Goal: Transaction & Acquisition: Purchase product/service

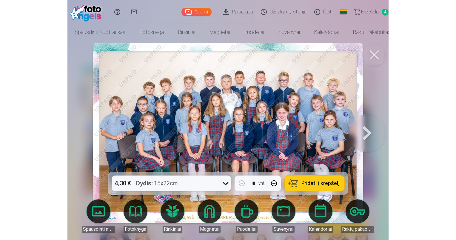
scroll to position [38, 0]
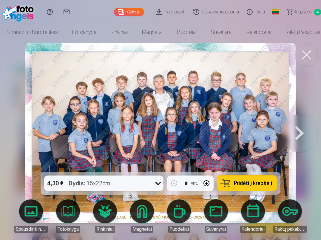
click at [126, 185] on div "4,30 € Dydis : 15x22cm" at bounding box center [98, 183] width 108 height 16
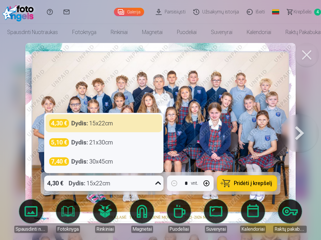
click at [125, 185] on div "4,30 € Dydis : 15x22cm" at bounding box center [98, 183] width 108 height 16
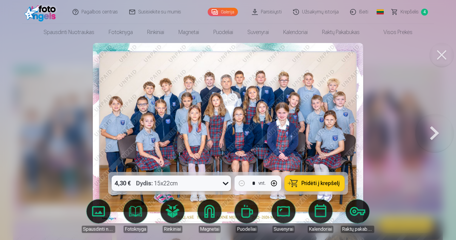
click at [317, 180] on span "Pridėti į krepšelį" at bounding box center [320, 182] width 38 height 5
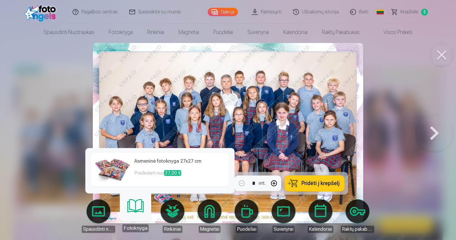
click at [102, 219] on link "Spausdinti nuotraukas" at bounding box center [98, 215] width 33 height 33
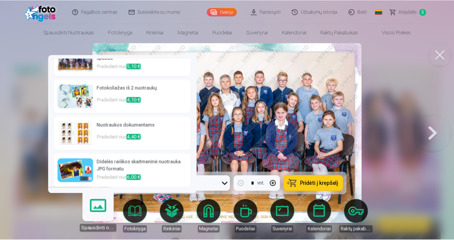
scroll to position [55, 0]
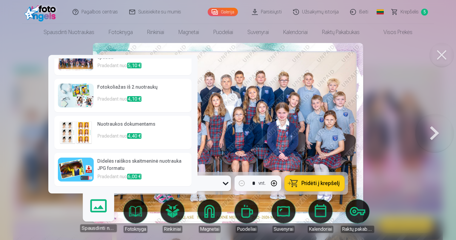
click at [135, 160] on h6 "Didelės raiškos skaitmeninė nuotrauka JPG formatu" at bounding box center [142, 165] width 91 height 16
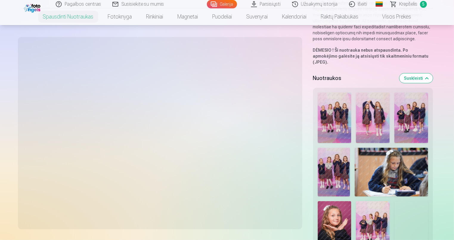
scroll to position [179, 0]
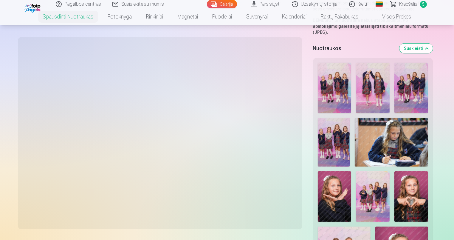
click at [321, 136] on img at bounding box center [334, 142] width 33 height 49
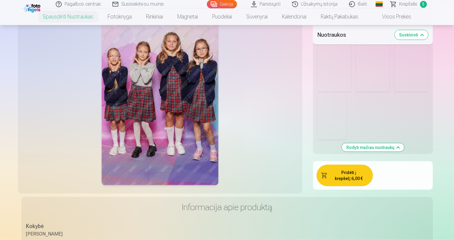
scroll to position [746, 0]
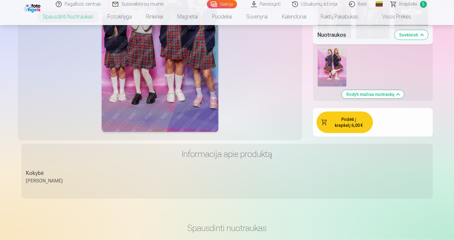
drag, startPoint x: 342, startPoint y: 115, endPoint x: 348, endPoint y: 118, distance: 7.2
click at [321, 115] on button "Pridėti į krepšelį : 6,00 €" at bounding box center [345, 122] width 56 height 21
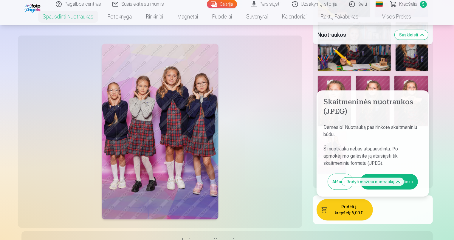
scroll to position [716, 0]
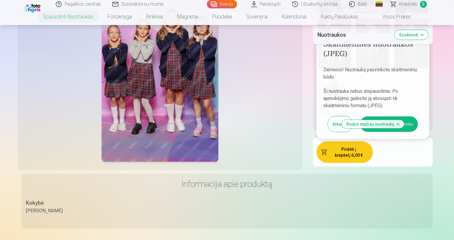
click at [321, 116] on button "Aš susipažinau ir sutinku" at bounding box center [389, 124] width 58 height 16
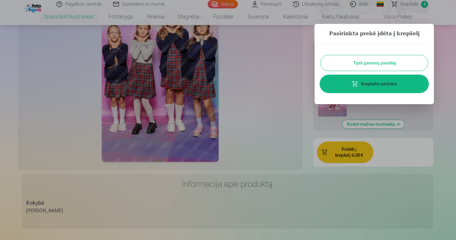
click at [321, 64] on button "Tęsti gaminių paiešką" at bounding box center [373, 63] width 107 height 16
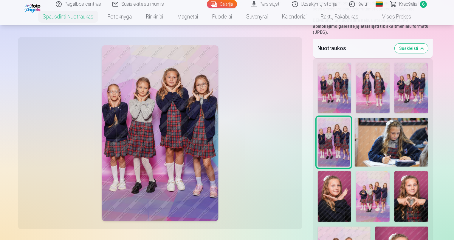
scroll to position [179, 0]
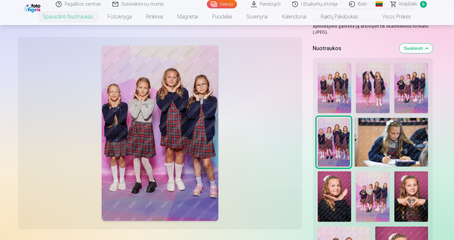
click at [321, 135] on img at bounding box center [391, 142] width 73 height 49
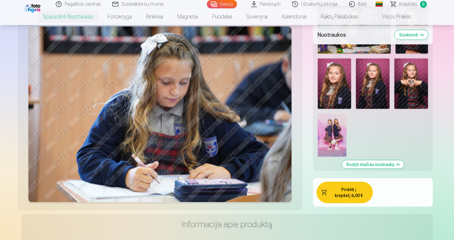
scroll to position [686, 0]
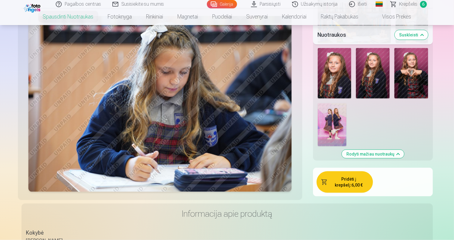
click at [321, 171] on button "Pridėti į krepšelį : 6,00 €" at bounding box center [345, 181] width 56 height 21
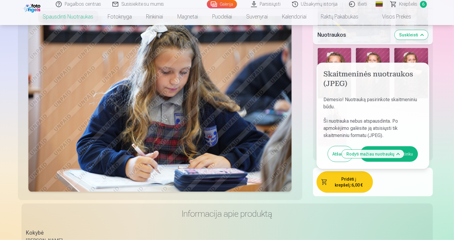
click at [321, 149] on button "Aš susipažinau ir sutinku" at bounding box center [389, 154] width 58 height 16
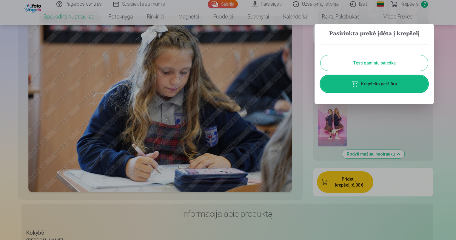
click at [321, 63] on button "Tęsti gaminių paiešką" at bounding box center [373, 63] width 107 height 16
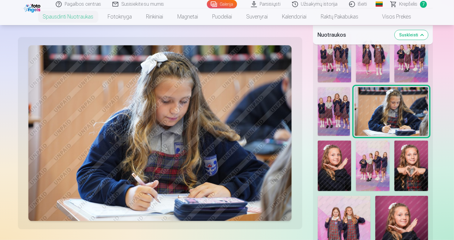
scroll to position [209, 0]
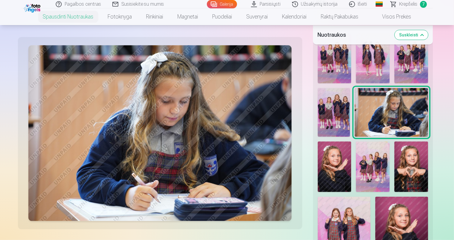
click at [321, 165] on img at bounding box center [335, 166] width 34 height 50
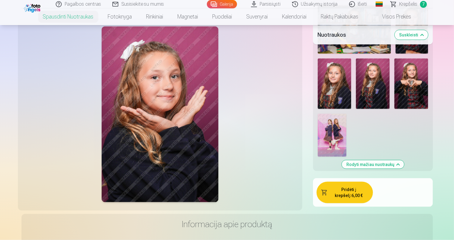
scroll to position [716, 0]
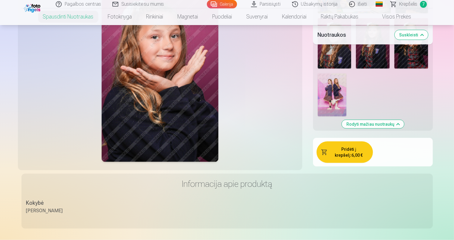
click at [321, 145] on button "Pridėti į krepšelį : 6,00 €" at bounding box center [345, 151] width 56 height 21
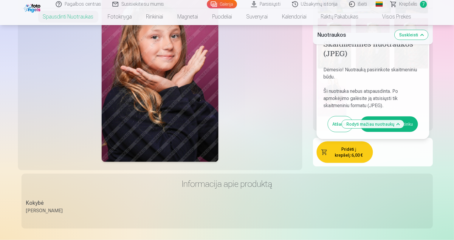
click at [321, 118] on button "Aš susipažinau ir sutinku" at bounding box center [389, 124] width 58 height 16
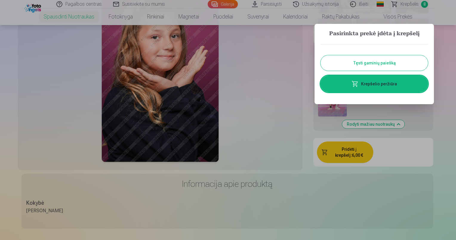
click at [321, 62] on button "Tęsti gaminių paiešką" at bounding box center [373, 63] width 107 height 16
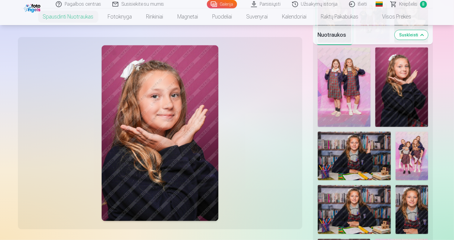
scroll to position [298, 0]
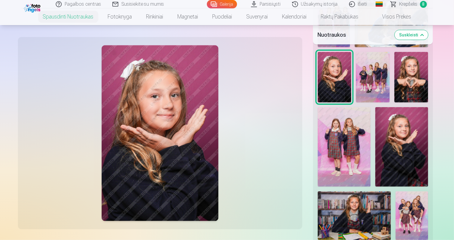
click at [321, 69] on img at bounding box center [373, 77] width 34 height 50
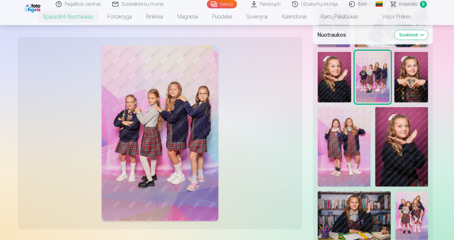
click at [321, 69] on img at bounding box center [412, 77] width 34 height 50
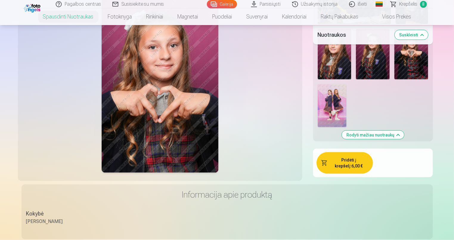
scroll to position [626, 0]
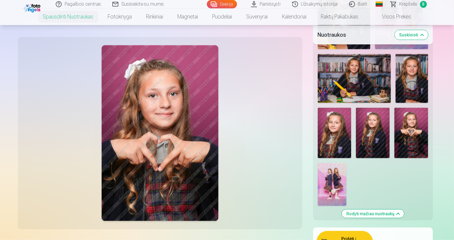
click at [321, 234] on button "Pridėti į krepšelį : 6,00 €" at bounding box center [345, 241] width 56 height 21
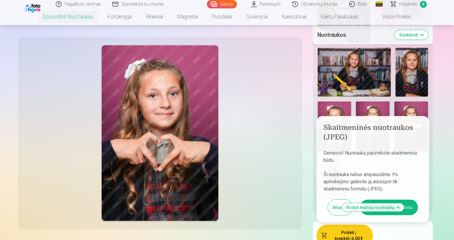
click at [321, 200] on button "Aš susipažinau ir sutinku" at bounding box center [389, 207] width 58 height 16
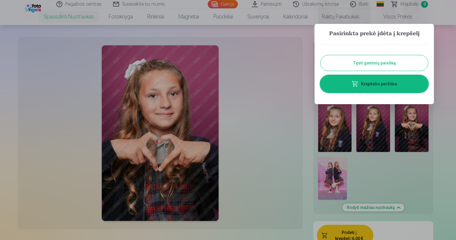
click at [321, 63] on button "Tęsti gaminių paiešką" at bounding box center [373, 63] width 107 height 16
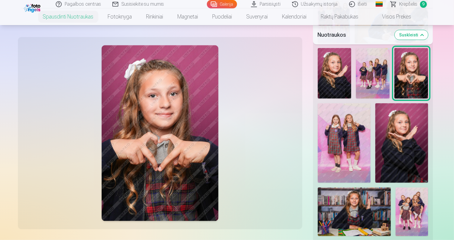
scroll to position [304, 0]
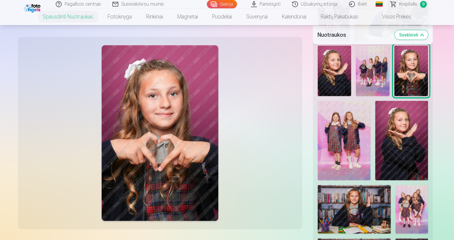
click at [321, 128] on img at bounding box center [344, 140] width 53 height 79
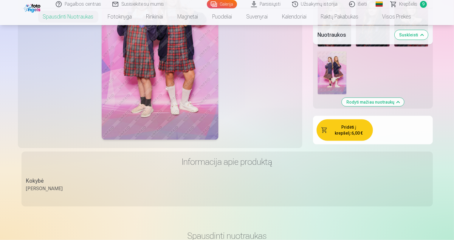
scroll to position [752, 0]
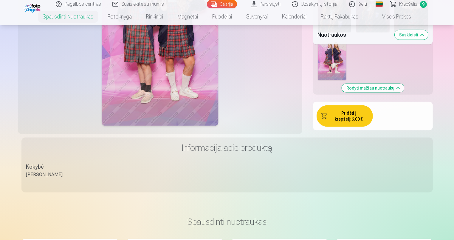
click at [321, 112] on button "Pridėti į krepšelį : 6,00 €" at bounding box center [345, 115] width 56 height 21
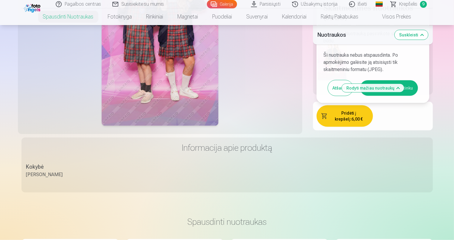
click at [321, 80] on button "Aš susipažinau ir sutinku" at bounding box center [389, 88] width 58 height 16
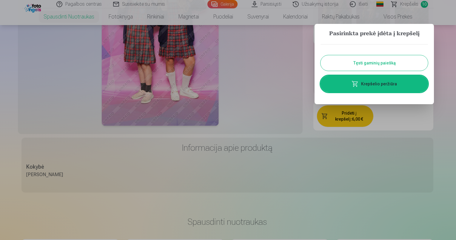
click at [321, 62] on button "Tęsti gaminių paiešką" at bounding box center [373, 63] width 107 height 16
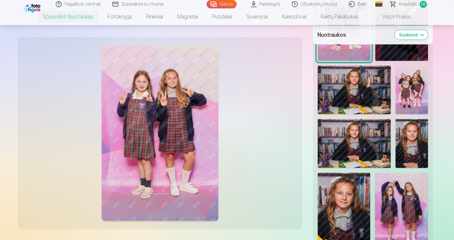
scroll to position [334, 0]
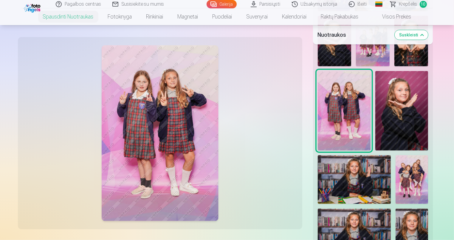
click at [321, 109] on img at bounding box center [401, 110] width 53 height 79
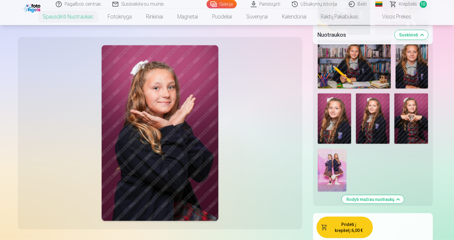
scroll to position [692, 0]
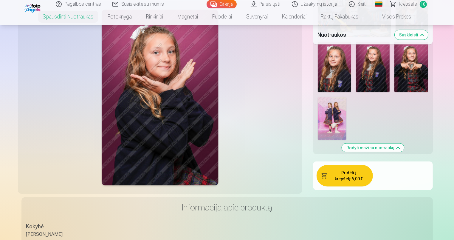
click at [321, 167] on button "Pridėti į krepšelį : 6,00 €" at bounding box center [345, 175] width 56 height 21
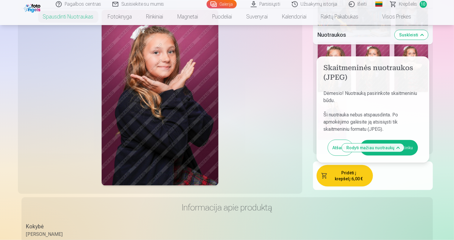
click at [321, 140] on button "Aš susipažinau ir sutinku" at bounding box center [389, 148] width 58 height 16
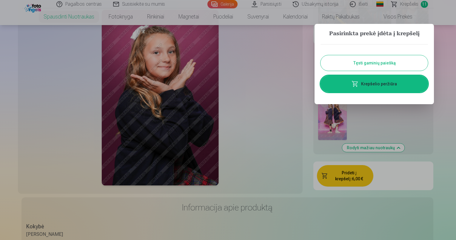
click at [321, 62] on button "Tęsti gaminių paiešką" at bounding box center [373, 63] width 107 height 16
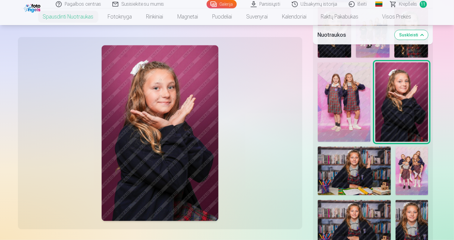
scroll to position [334, 0]
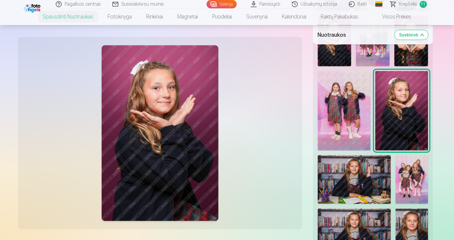
click at [321, 168] on img at bounding box center [354, 179] width 73 height 49
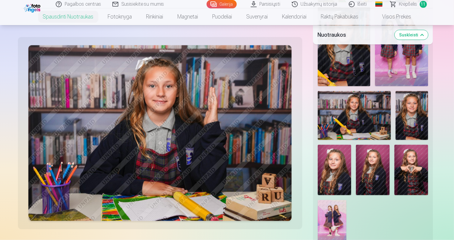
scroll to position [662, 0]
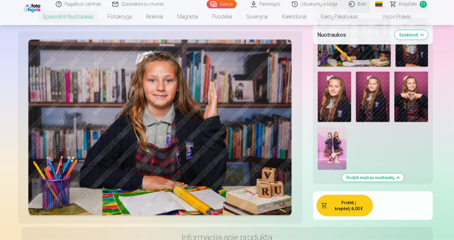
click at [321, 196] on button "Pridėti į krepšelį : 6,00 €" at bounding box center [345, 205] width 56 height 21
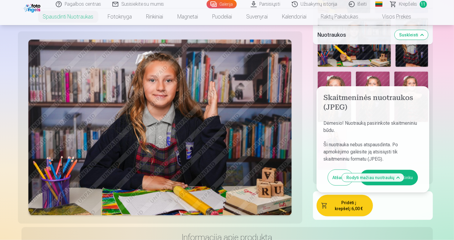
drag, startPoint x: 408, startPoint y: 166, endPoint x: 415, endPoint y: 168, distance: 7.1
click at [321, 170] on button "Aš susipažinau ir sutinku" at bounding box center [389, 178] width 58 height 16
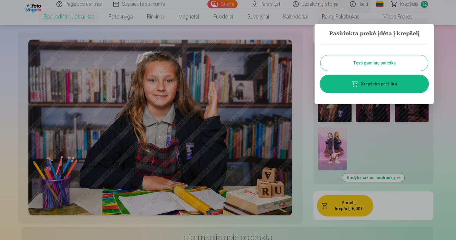
click at [321, 64] on button "Tęsti gaminių paiešką" at bounding box center [373, 63] width 107 height 16
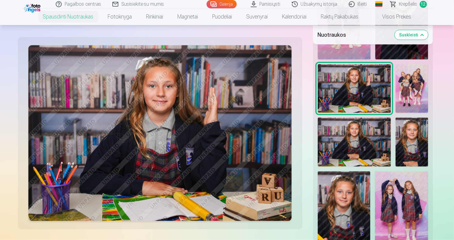
scroll to position [394, 0]
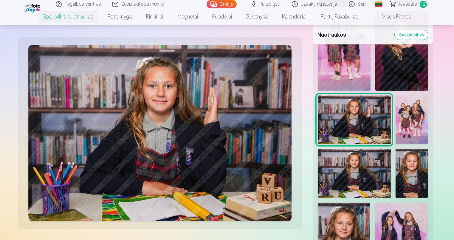
click at [321, 114] on img at bounding box center [412, 119] width 33 height 49
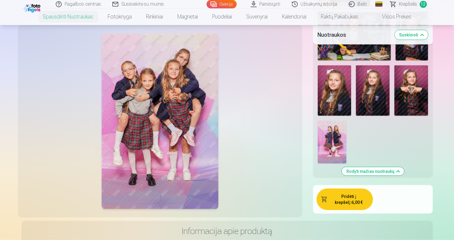
scroll to position [722, 0]
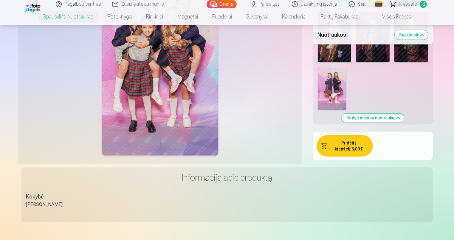
click at [321, 140] on button "Pridėti į krepšelį : 6,00 €" at bounding box center [345, 145] width 56 height 21
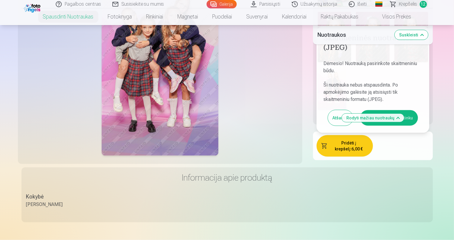
click at [321, 110] on button "Aš susipažinau ir sutinku" at bounding box center [389, 118] width 58 height 16
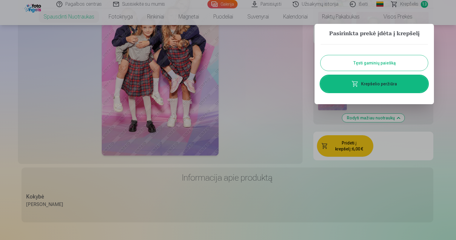
click at [321, 60] on button "Tęsti gaminių paiešką" at bounding box center [373, 63] width 107 height 16
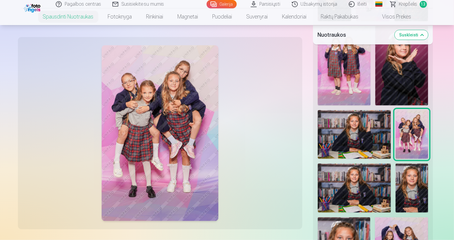
scroll to position [424, 0]
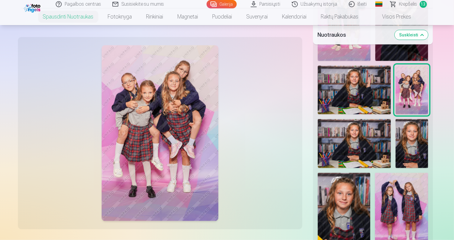
click at [321, 126] on img at bounding box center [354, 143] width 73 height 49
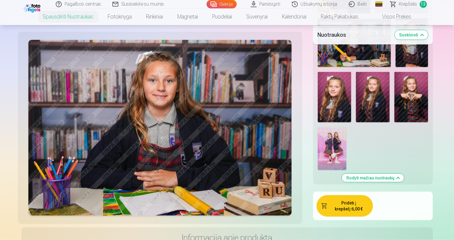
scroll to position [662, 0]
click at [321, 196] on button "Pridėti į krepšelį : 6,00 €" at bounding box center [345, 205] width 56 height 21
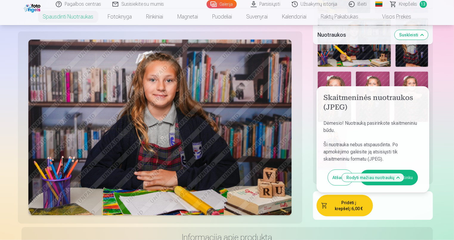
click at [321, 170] on button "Aš susipažinau ir sutinku" at bounding box center [389, 178] width 58 height 16
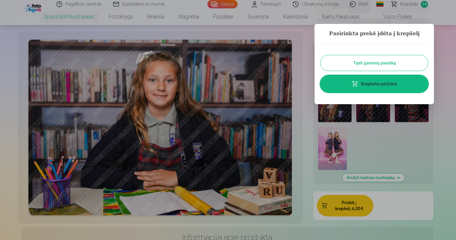
click at [321, 60] on button "Tęsti gaminių paiešką" at bounding box center [373, 63] width 107 height 16
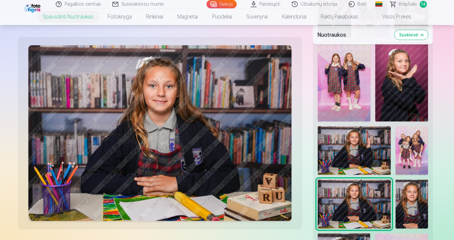
scroll to position [394, 0]
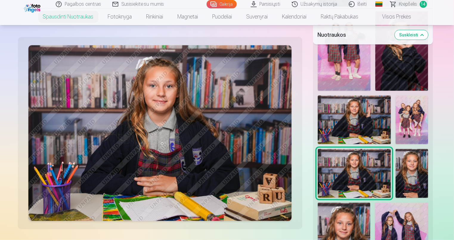
click at [321, 160] on img at bounding box center [412, 173] width 33 height 49
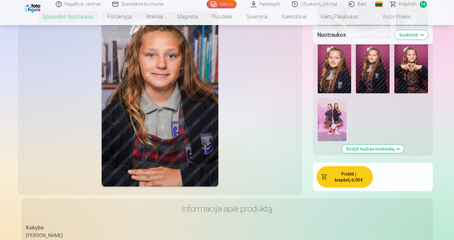
scroll to position [722, 0]
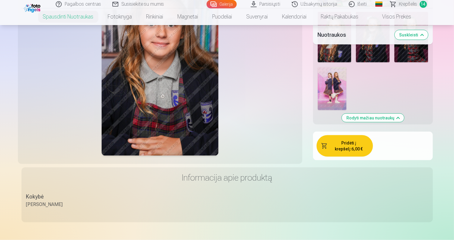
click at [321, 135] on button "Pridėti į krepšelį : 6,00 €" at bounding box center [345, 145] width 56 height 21
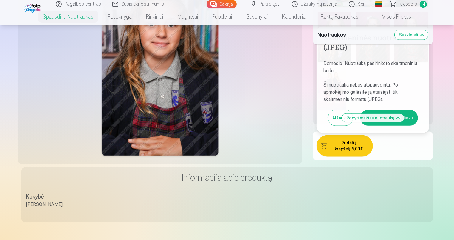
click at [321, 111] on button "Aš susipažinau ir sutinku" at bounding box center [389, 118] width 58 height 16
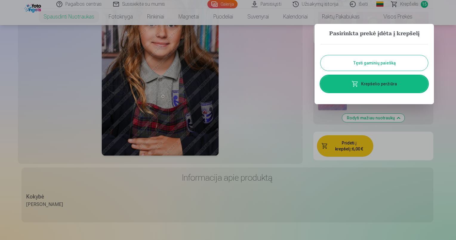
click at [321, 61] on button "Tęsti gaminių paiešką" at bounding box center [373, 63] width 107 height 16
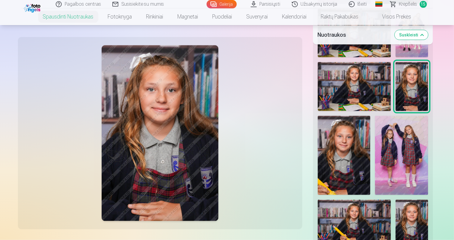
scroll to position [513, 0]
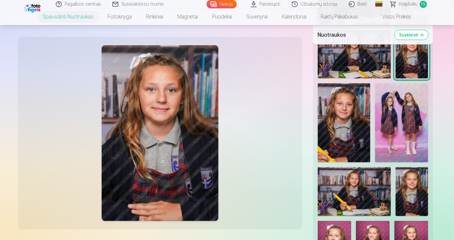
click at [321, 119] on img at bounding box center [344, 122] width 53 height 79
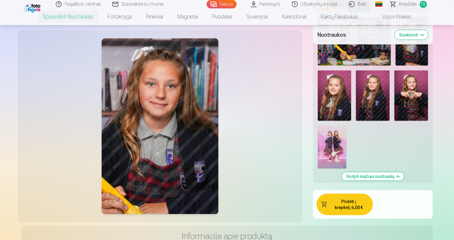
scroll to position [692, 0]
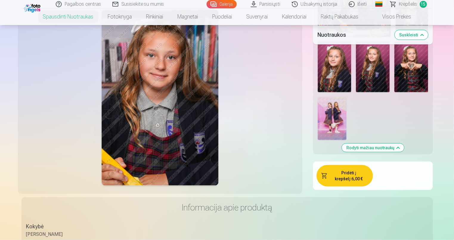
click at [321, 165] on button "Pridėti į krepšelį : 6,00 €" at bounding box center [345, 175] width 56 height 21
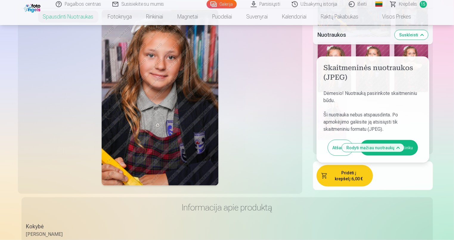
click at [321, 140] on button "Aš susipažinau ir sutinku" at bounding box center [389, 148] width 58 height 16
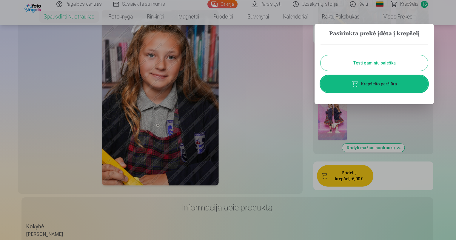
click at [321, 64] on button "Tęsti gaminių paiešką" at bounding box center [373, 63] width 107 height 16
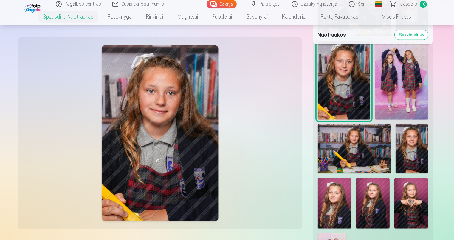
scroll to position [513, 0]
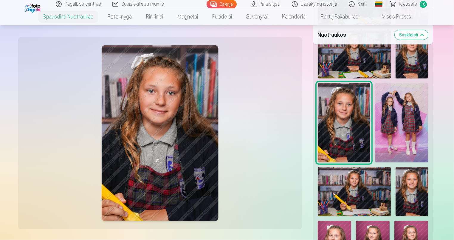
click at [321, 115] on img at bounding box center [401, 122] width 53 height 79
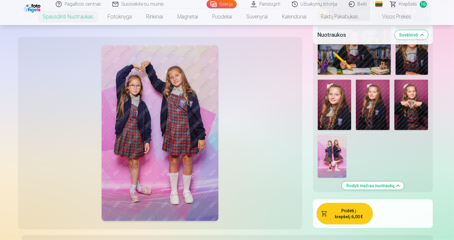
scroll to position [692, 0]
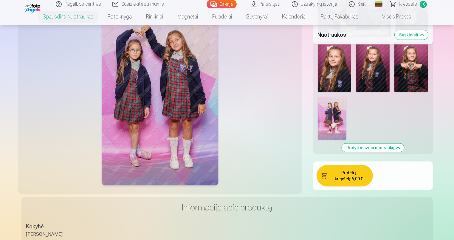
click at [321, 172] on button "Pridėti į krepšelį : 6,00 €" at bounding box center [345, 175] width 56 height 21
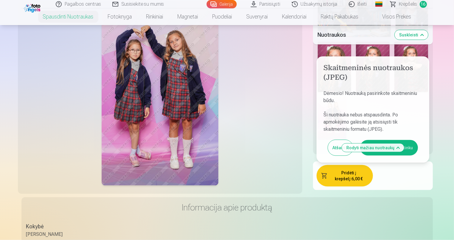
click at [321, 140] on button "Aš susipažinau ir sutinku" at bounding box center [389, 148] width 58 height 16
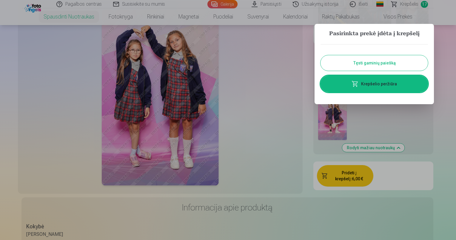
click at [321, 61] on button "Tęsti gaminių paiešką" at bounding box center [373, 63] width 107 height 16
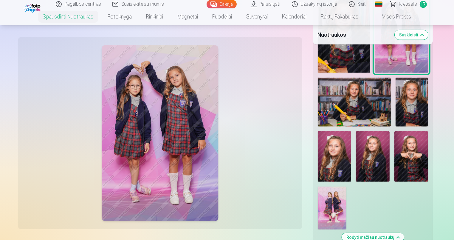
scroll to position [513, 0]
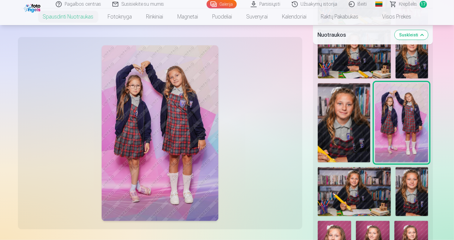
click at [321, 178] on img at bounding box center [354, 191] width 73 height 49
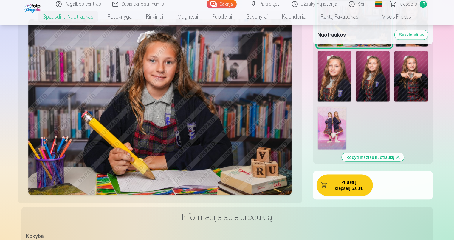
scroll to position [692, 0]
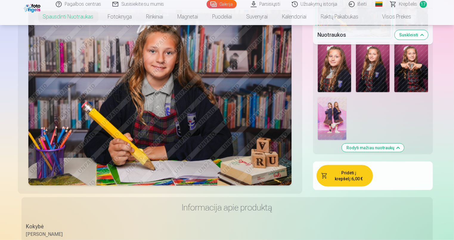
click at [321, 172] on button "Pridėti į krepšelį : 6,00 €" at bounding box center [345, 175] width 56 height 21
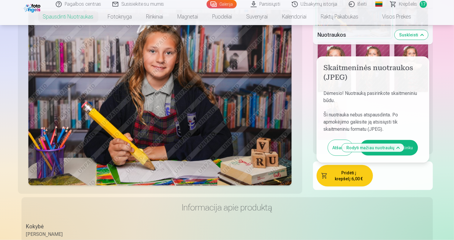
click at [321, 140] on button "Aš susipažinau ir sutinku" at bounding box center [389, 148] width 58 height 16
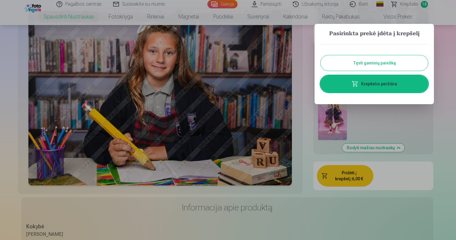
click at [321, 67] on button "Tęsti gaminių paiešką" at bounding box center [373, 63] width 107 height 16
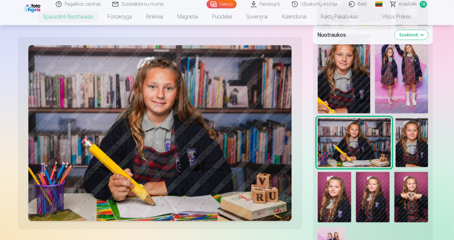
scroll to position [573, 0]
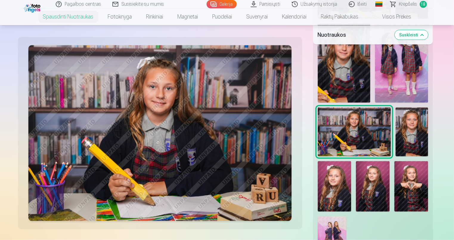
click at [321, 118] on img at bounding box center [412, 131] width 33 height 49
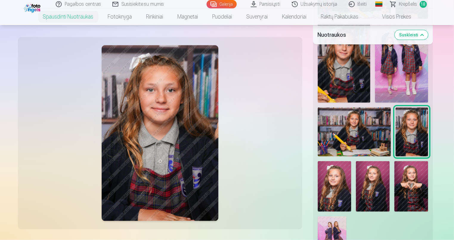
click at [321, 161] on img at bounding box center [335, 186] width 34 height 50
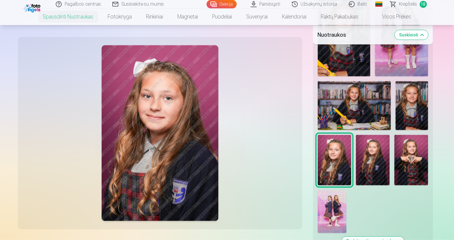
scroll to position [662, 0]
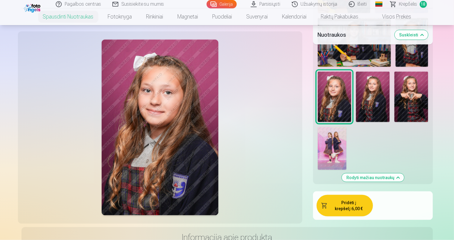
click at [321, 196] on button "Pridėti į krepšelį : 6,00 €" at bounding box center [345, 205] width 56 height 21
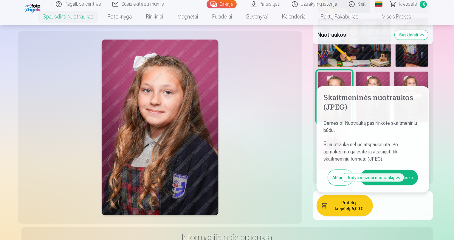
click at [321, 170] on button "Aš susipažinau ir sutinku" at bounding box center [389, 178] width 58 height 16
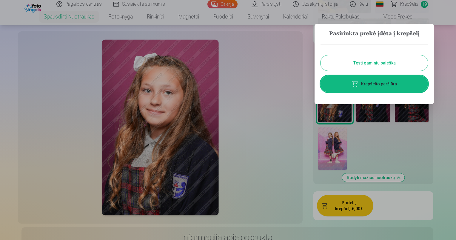
click at [321, 66] on button "Tęsti gaminių paiešką" at bounding box center [373, 63] width 107 height 16
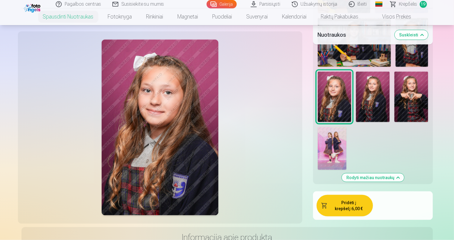
click at [321, 87] on img at bounding box center [373, 97] width 34 height 50
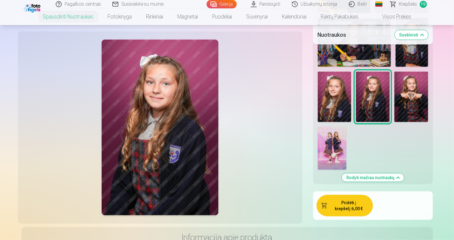
click at [321, 86] on img at bounding box center [335, 97] width 34 height 50
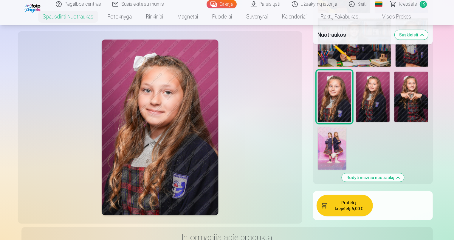
click at [321, 85] on img at bounding box center [373, 97] width 34 height 50
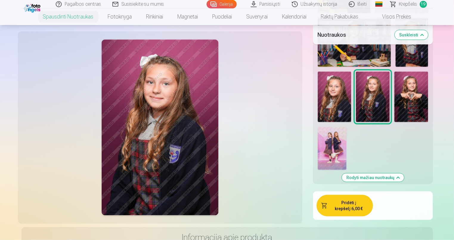
click at [321, 197] on button "Pridėti į krepšelį : 6,00 €" at bounding box center [345, 205] width 56 height 21
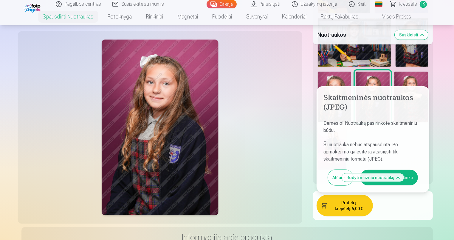
click at [321, 170] on button "Aš susipažinau ir sutinku" at bounding box center [389, 178] width 58 height 16
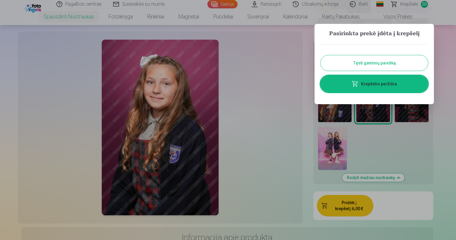
click at [321, 61] on button "Tęsti gaminių paiešką" at bounding box center [373, 63] width 107 height 16
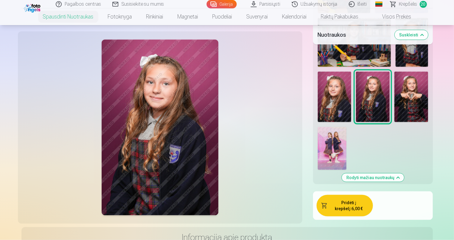
click at [321, 83] on img at bounding box center [412, 97] width 34 height 50
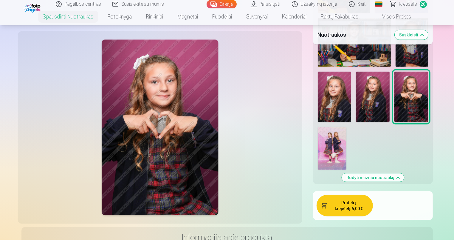
click at [321, 204] on button "Pridėti į krepšelį : 6,00 €" at bounding box center [345, 205] width 56 height 21
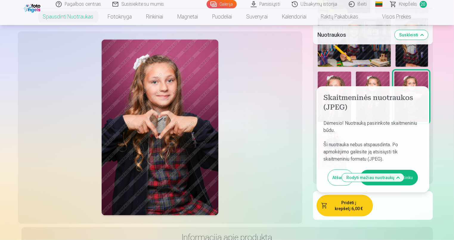
click at [321, 170] on button "Aš susipažinau ir sutinku" at bounding box center [389, 178] width 58 height 16
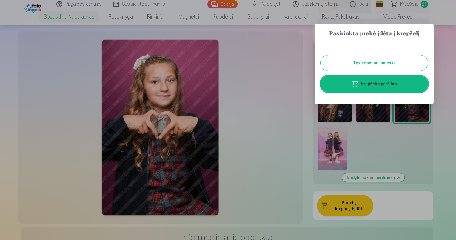
click at [321, 59] on button "Tęsti gaminių paiešką" at bounding box center [373, 63] width 107 height 16
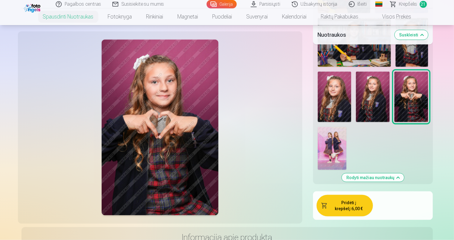
click at [321, 131] on img at bounding box center [332, 148] width 29 height 43
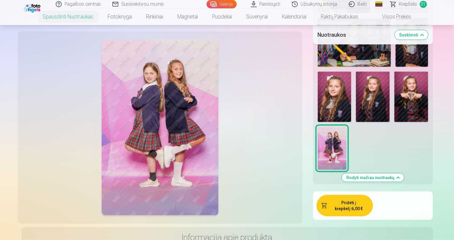
click at [321, 196] on button "Pridėti į krepšelį : 6,00 €" at bounding box center [345, 205] width 56 height 21
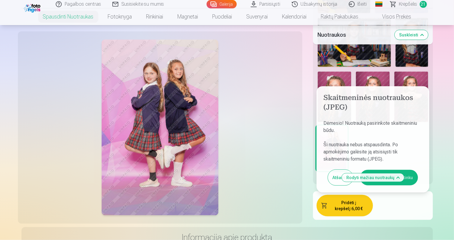
click at [321, 170] on button "Aš susipažinau ir sutinku" at bounding box center [389, 178] width 58 height 16
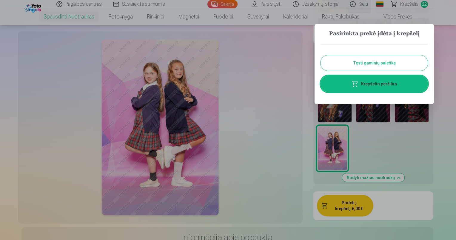
click at [321, 59] on button "Tęsti gaminių paiešką" at bounding box center [373, 63] width 107 height 16
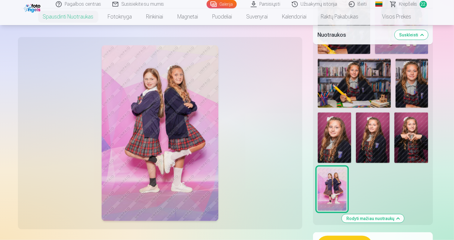
scroll to position [573, 0]
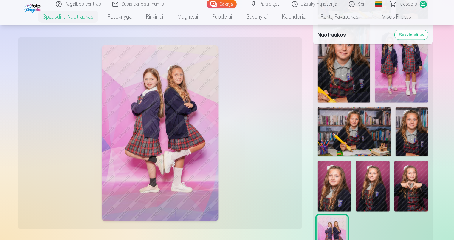
click at [273, 2] on link "Parsisiųsti" at bounding box center [265, 4] width 41 height 8
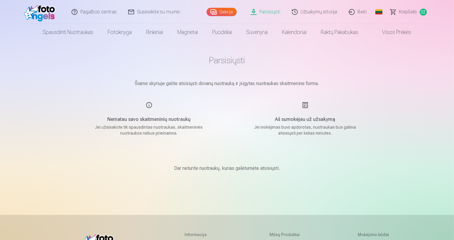
click at [321, 10] on span "22" at bounding box center [423, 12] width 7 height 7
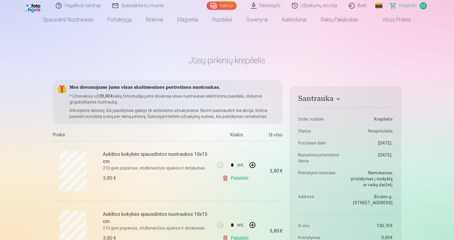
scroll to position [60, 0]
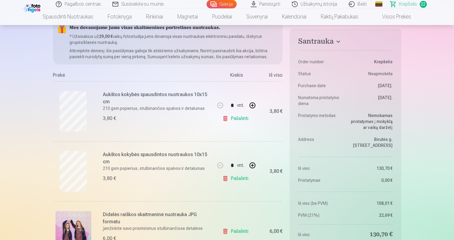
click at [236, 179] on link "Pašalinti" at bounding box center [236, 178] width 28 height 12
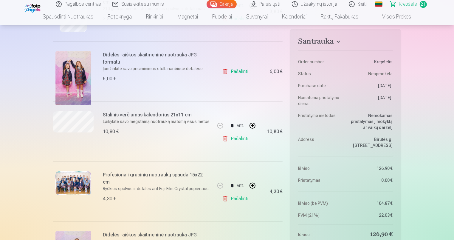
scroll to position [149, 0]
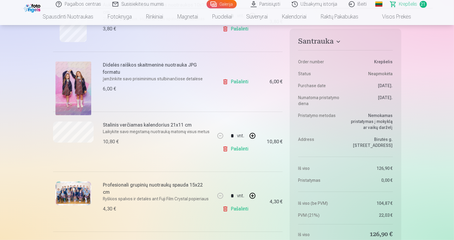
click at [236, 82] on link "Pašalinti" at bounding box center [236, 82] width 28 height 12
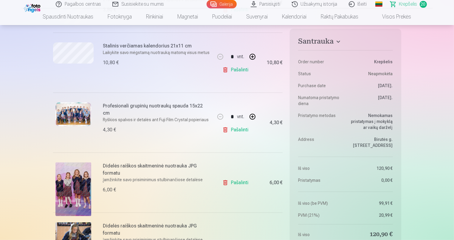
scroll to position [179, 0]
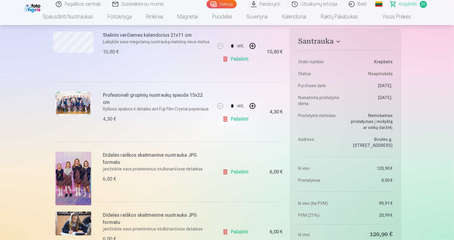
click at [242, 172] on link "Pašalinti" at bounding box center [236, 172] width 28 height 12
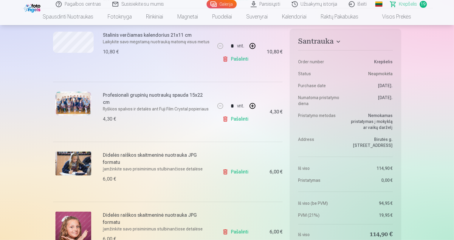
scroll to position [209, 0]
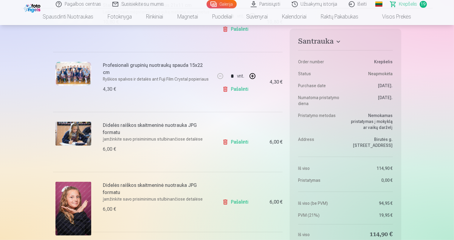
click at [238, 142] on link "Pašalinti" at bounding box center [236, 142] width 28 height 12
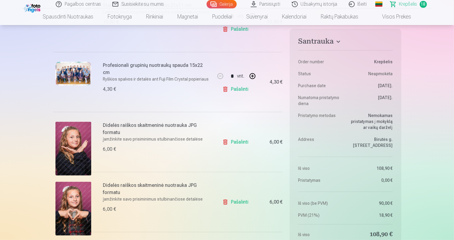
click at [242, 144] on link "Pašalinti" at bounding box center [236, 142] width 28 height 12
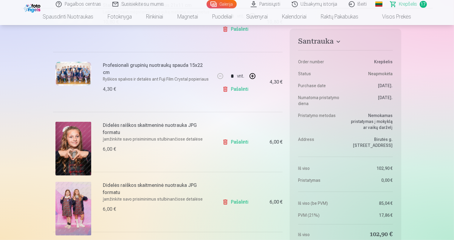
click at [240, 200] on link "Pašalinti" at bounding box center [236, 202] width 28 height 12
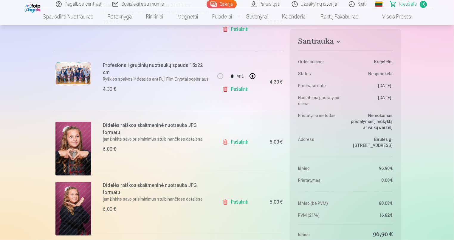
click at [238, 139] on link "Pašalinti" at bounding box center [236, 142] width 28 height 12
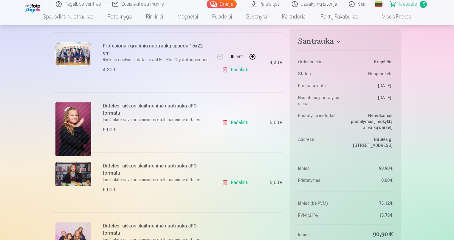
scroll to position [239, 0]
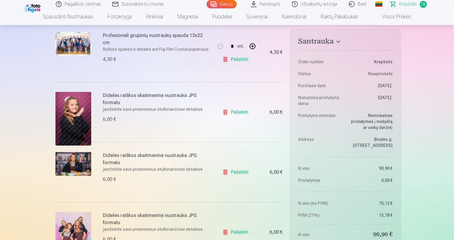
click at [236, 113] on link "Pašalinti" at bounding box center [236, 112] width 28 height 12
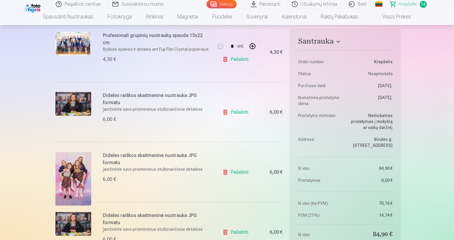
click at [237, 174] on link "Pašalinti" at bounding box center [236, 172] width 28 height 12
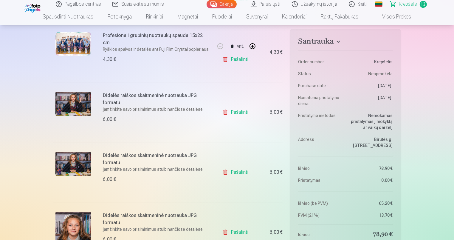
click at [236, 110] on link "Pašalinti" at bounding box center [236, 112] width 28 height 12
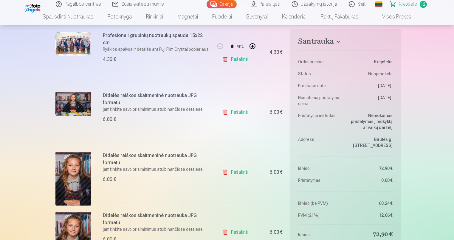
click at [233, 111] on link "Pašalinti" at bounding box center [236, 112] width 28 height 12
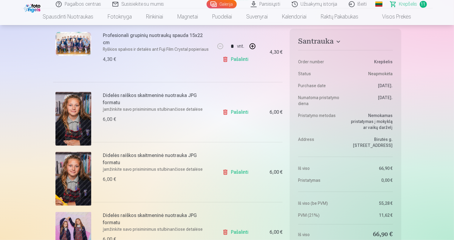
click at [237, 172] on link "Pašalinti" at bounding box center [236, 172] width 28 height 12
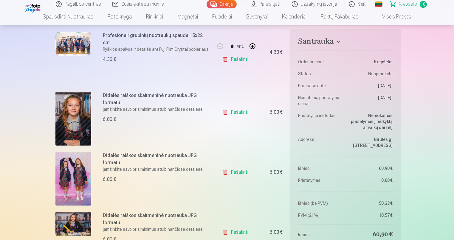
click at [239, 109] on link "Pašalinti" at bounding box center [236, 112] width 28 height 12
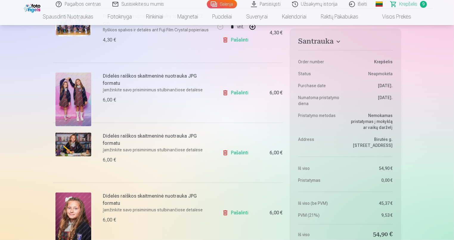
scroll to position [268, 0]
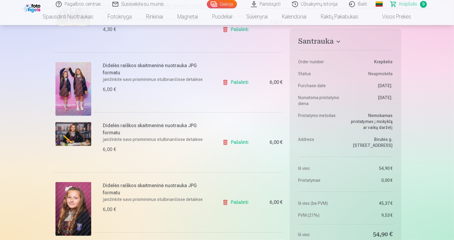
click at [245, 202] on link "Pašalinti" at bounding box center [236, 202] width 28 height 12
click at [239, 140] on link "Pašalinti" at bounding box center [236, 142] width 28 height 12
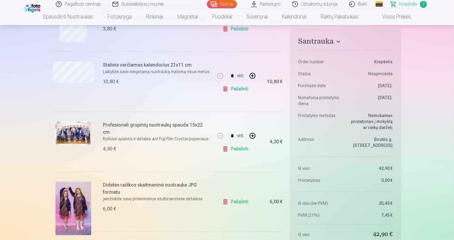
scroll to position [209, 0]
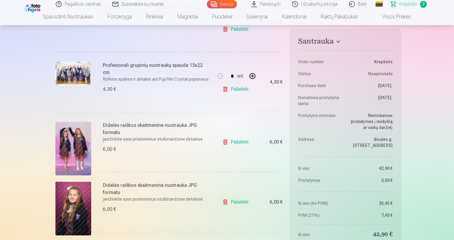
click at [241, 142] on link "Pašalinti" at bounding box center [236, 142] width 28 height 12
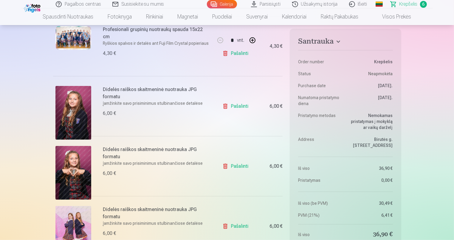
scroll to position [298, 0]
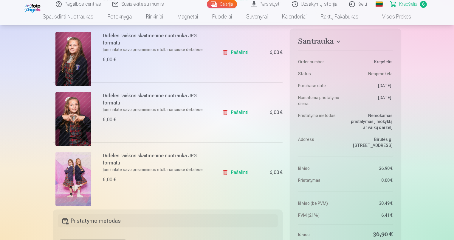
click at [242, 173] on link "Pašalinti" at bounding box center [236, 172] width 28 height 12
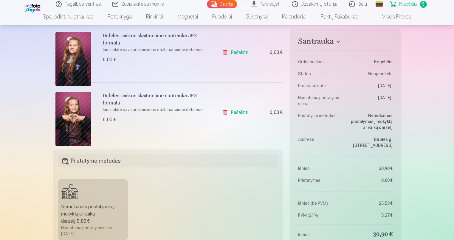
click at [239, 110] on link "Pašalinti" at bounding box center [236, 112] width 28 height 12
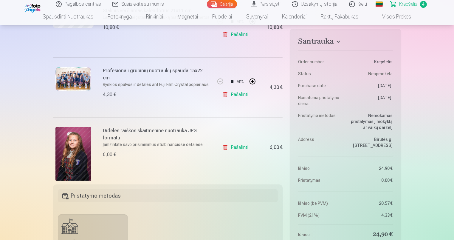
scroll to position [209, 0]
click at [234, 147] on link "Pašalinti" at bounding box center [236, 148] width 28 height 12
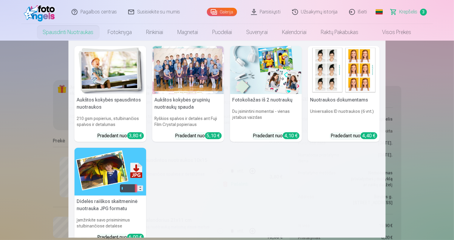
scroll to position [0, 0]
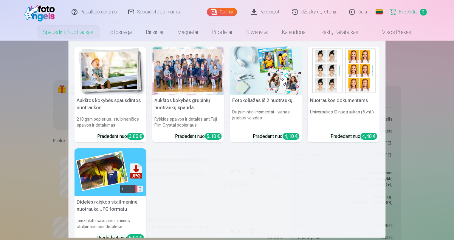
drag, startPoint x: 346, startPoint y: 79, endPoint x: 348, endPoint y: 85, distance: 6.2
click at [321, 79] on img at bounding box center [344, 71] width 72 height 48
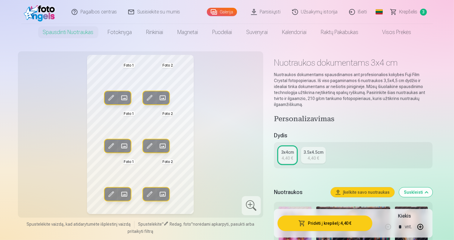
click at [309, 155] on div "4,40 €" at bounding box center [313, 158] width 11 height 6
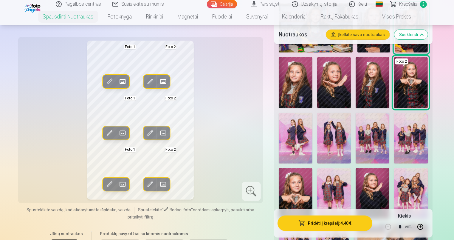
scroll to position [239, 0]
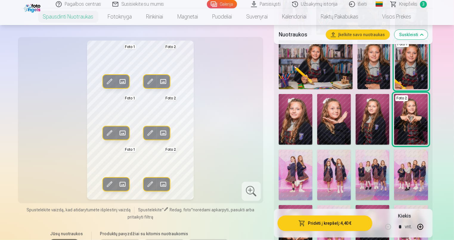
click at [305, 121] on img at bounding box center [296, 119] width 34 height 51
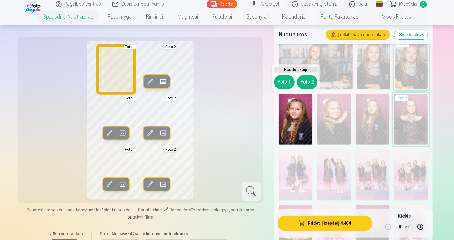
click at [285, 83] on button "Foto 1" at bounding box center [284, 82] width 21 height 14
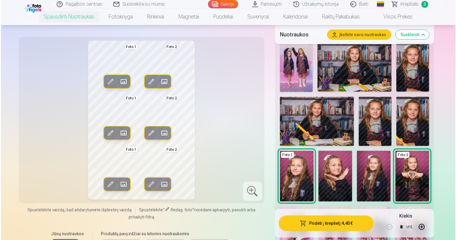
scroll to position [179, 0]
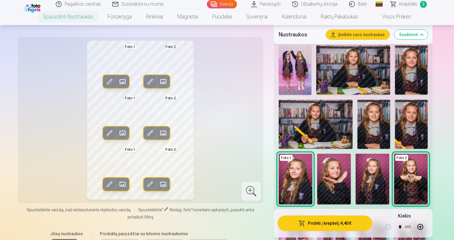
click at [321, 120] on img at bounding box center [374, 124] width 33 height 49
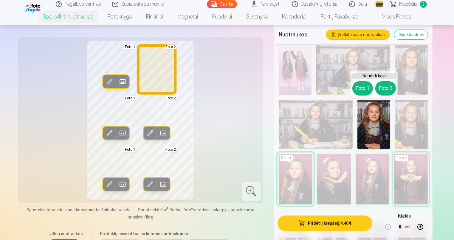
click at [321, 89] on button "Foto 2" at bounding box center [385, 88] width 21 height 14
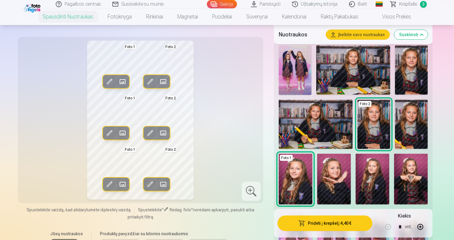
click at [321, 225] on button "Pridėti į krepšelį : 4,40 €" at bounding box center [325, 223] width 95 height 16
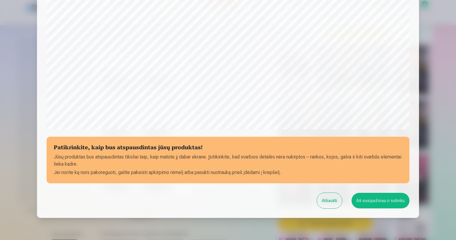
scroll to position [190, 0]
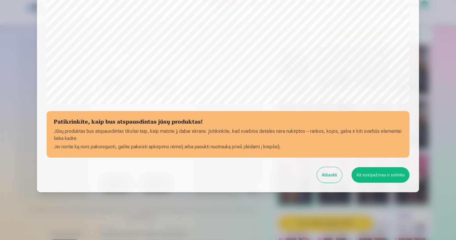
click at [321, 175] on button "Aš susipažinau ir sutinku" at bounding box center [380, 175] width 58 height 16
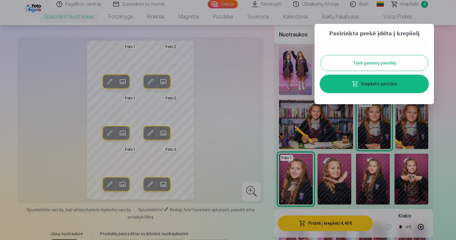
click at [321, 83] on link "Krepšelio peržiūra" at bounding box center [373, 83] width 107 height 17
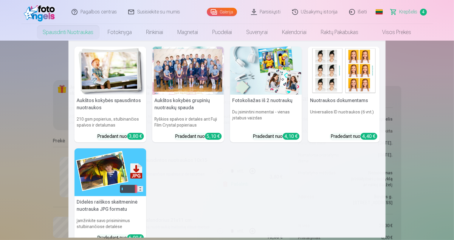
click at [254, 82] on img at bounding box center [266, 71] width 72 height 48
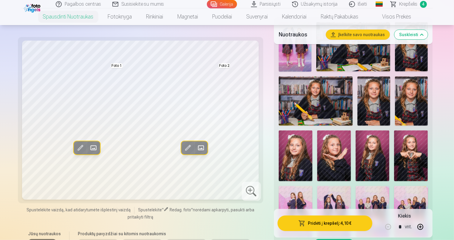
scroll to position [268, 0]
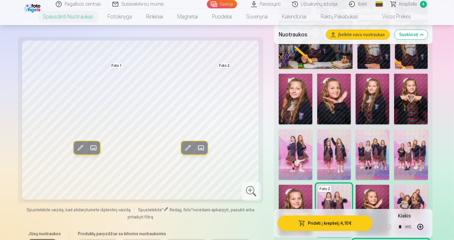
click at [321, 109] on img at bounding box center [334, 99] width 34 height 51
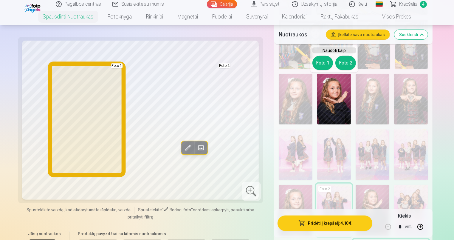
click at [321, 59] on button "Foto 1" at bounding box center [323, 63] width 21 height 14
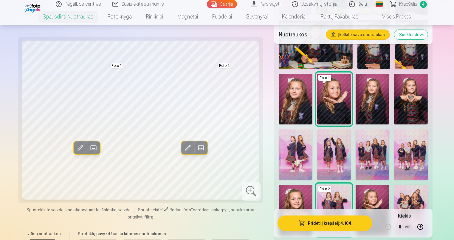
click at [321, 102] on img at bounding box center [411, 99] width 34 height 51
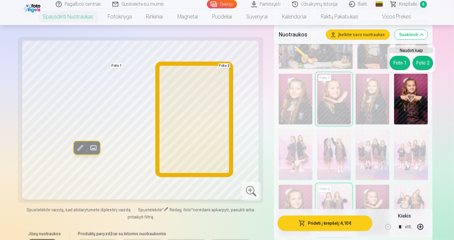
click at [321, 64] on button "Foto 2" at bounding box center [423, 63] width 21 height 14
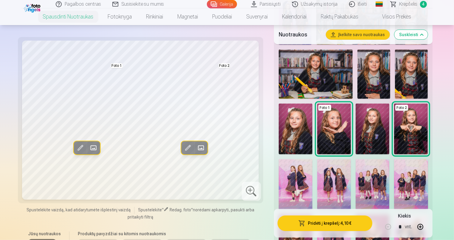
scroll to position [239, 0]
click at [298, 128] on img at bounding box center [296, 128] width 34 height 51
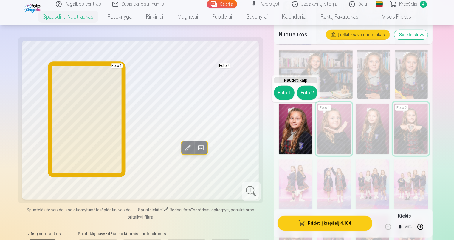
click at [285, 93] on button "Foto 1" at bounding box center [284, 93] width 21 height 14
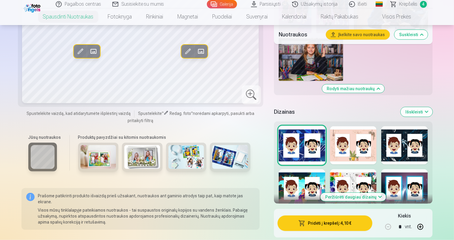
scroll to position [537, 0]
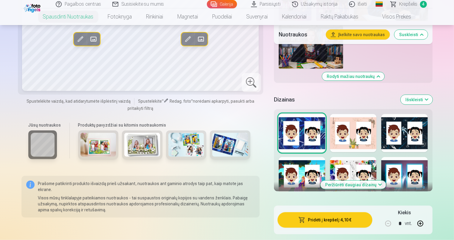
click at [321, 187] on button "Peržiūrėti daugiau dizainų" at bounding box center [354, 184] width 66 height 8
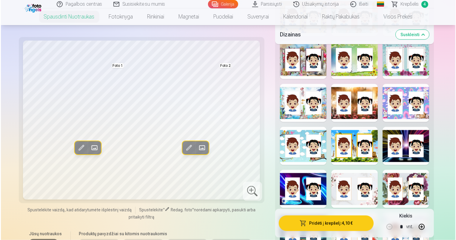
scroll to position [746, 0]
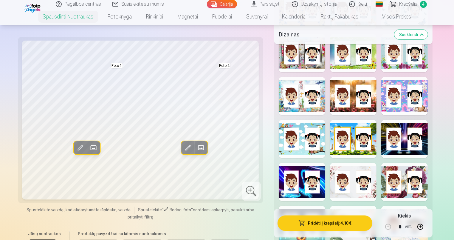
drag, startPoint x: 416, startPoint y: 146, endPoint x: 413, endPoint y: 148, distance: 3.4
click at [321, 146] on div at bounding box center [404, 139] width 47 height 38
click at [321, 182] on div at bounding box center [404, 182] width 47 height 38
click at [321, 219] on button "Pridėti į krepšelį : 4,10 €" at bounding box center [325, 223] width 95 height 16
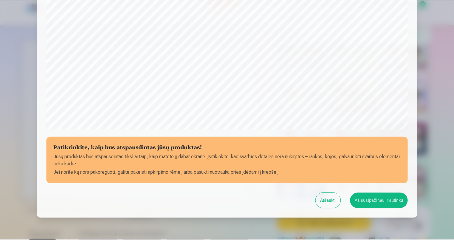
scroll to position [190, 0]
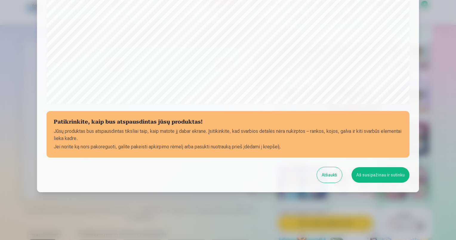
click at [321, 175] on button "Aš susipažinau ir sutinku" at bounding box center [380, 175] width 58 height 16
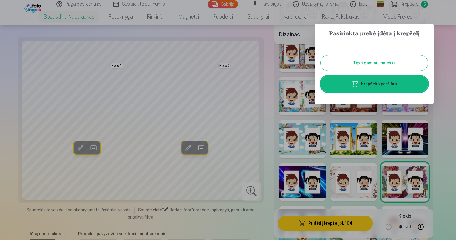
click at [321, 64] on button "Tęsti gaminių paiešką" at bounding box center [373, 63] width 107 height 16
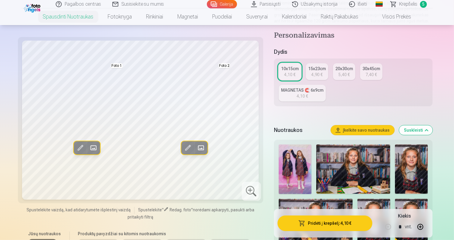
scroll to position [0, 0]
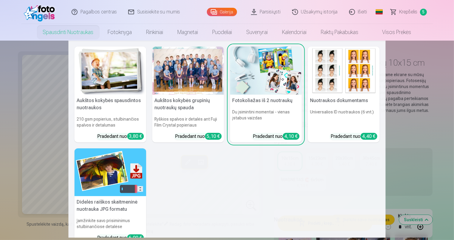
click at [124, 90] on img at bounding box center [111, 71] width 72 height 48
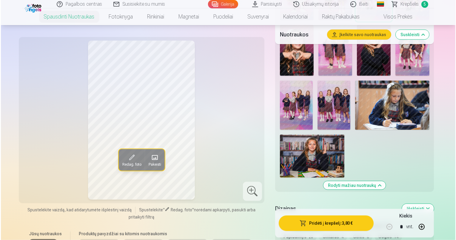
scroll to position [537, 0]
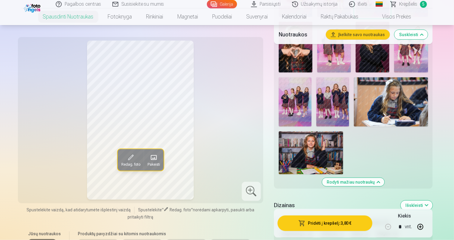
click at [313, 146] on img at bounding box center [311, 152] width 64 height 43
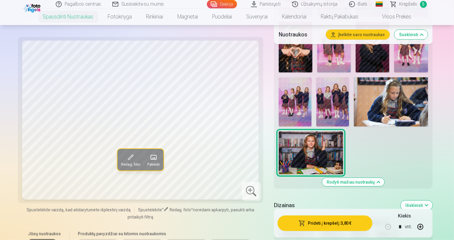
click at [321, 224] on button "Pridėti į krepšelį : 3,80 €" at bounding box center [325, 223] width 95 height 16
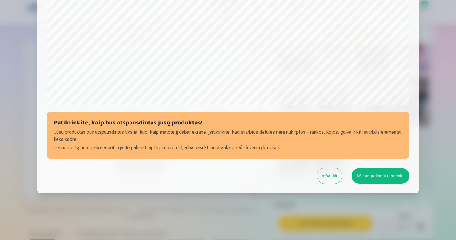
scroll to position [190, 0]
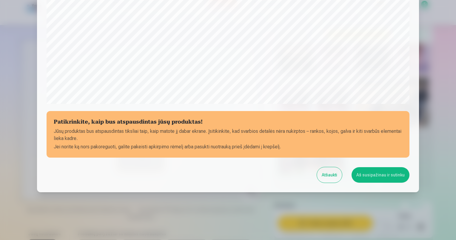
click at [321, 175] on button "Aš susipažinau ir sutinku" at bounding box center [380, 175] width 58 height 16
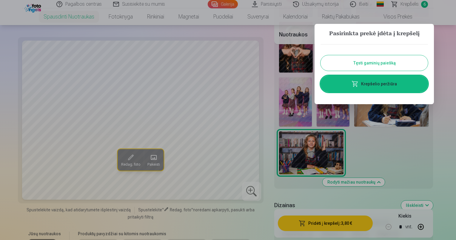
click at [321, 85] on link "Krepšelio peržiūra" at bounding box center [373, 83] width 107 height 17
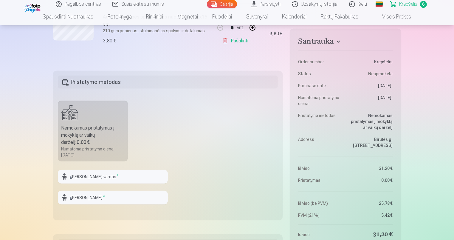
scroll to position [447, 0]
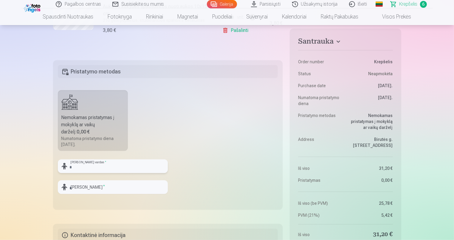
click at [116, 166] on input "text" at bounding box center [113, 166] width 110 height 14
type input "*****"
type input "**********"
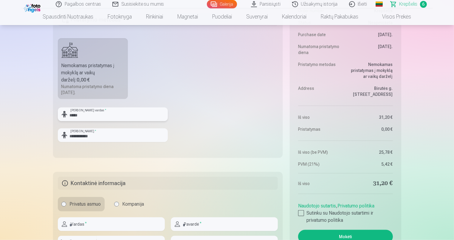
scroll to position [507, 0]
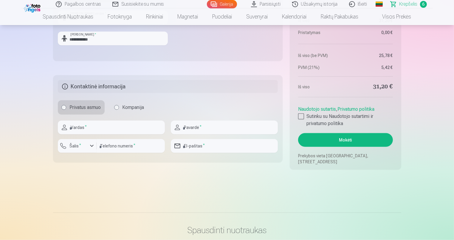
scroll to position [596, 0]
click at [100, 125] on input "text" at bounding box center [111, 127] width 107 height 14
type input "******"
type input "**********"
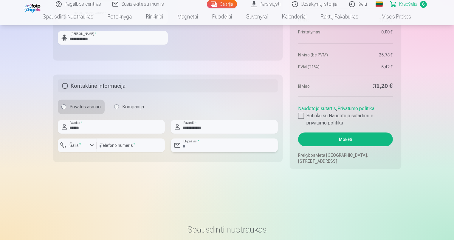
type input "**********"
click at [93, 144] on div "button" at bounding box center [91, 145] width 7 height 7
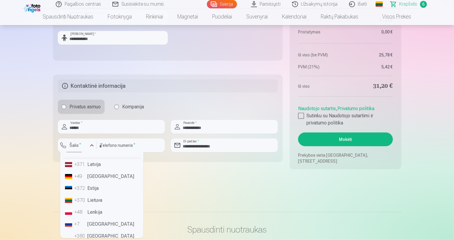
scroll to position [0, 0]
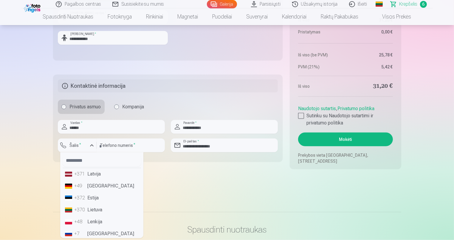
click at [98, 209] on li "+370 Lietuva" at bounding box center [102, 210] width 78 height 12
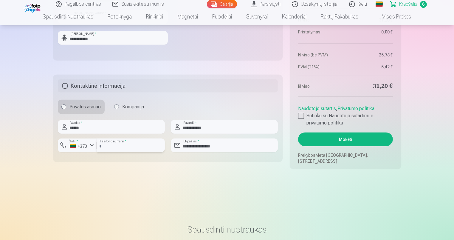
click at [128, 145] on input "**********" at bounding box center [131, 145] width 68 height 14
type input "*"
type input "********"
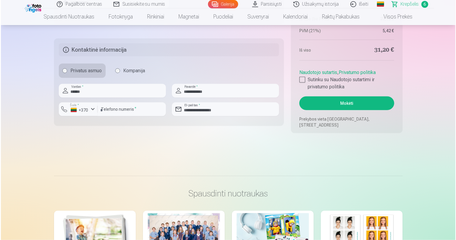
scroll to position [656, 0]
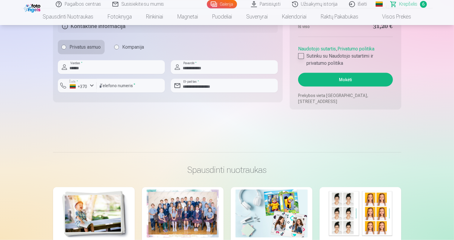
click at [301, 55] on div at bounding box center [301, 56] width 6 height 6
click at [321, 80] on button "Mokėti" at bounding box center [345, 80] width 95 height 14
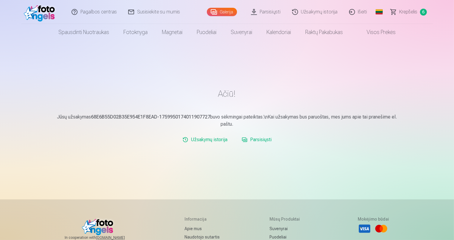
click at [420, 80] on div "Pagalbos centras Susisiekite su mumis Galerija Parsisiųsti Užsakymų istorija Iš…" at bounding box center [227, 181] width 454 height 363
